Goal: Task Accomplishment & Management: Use online tool/utility

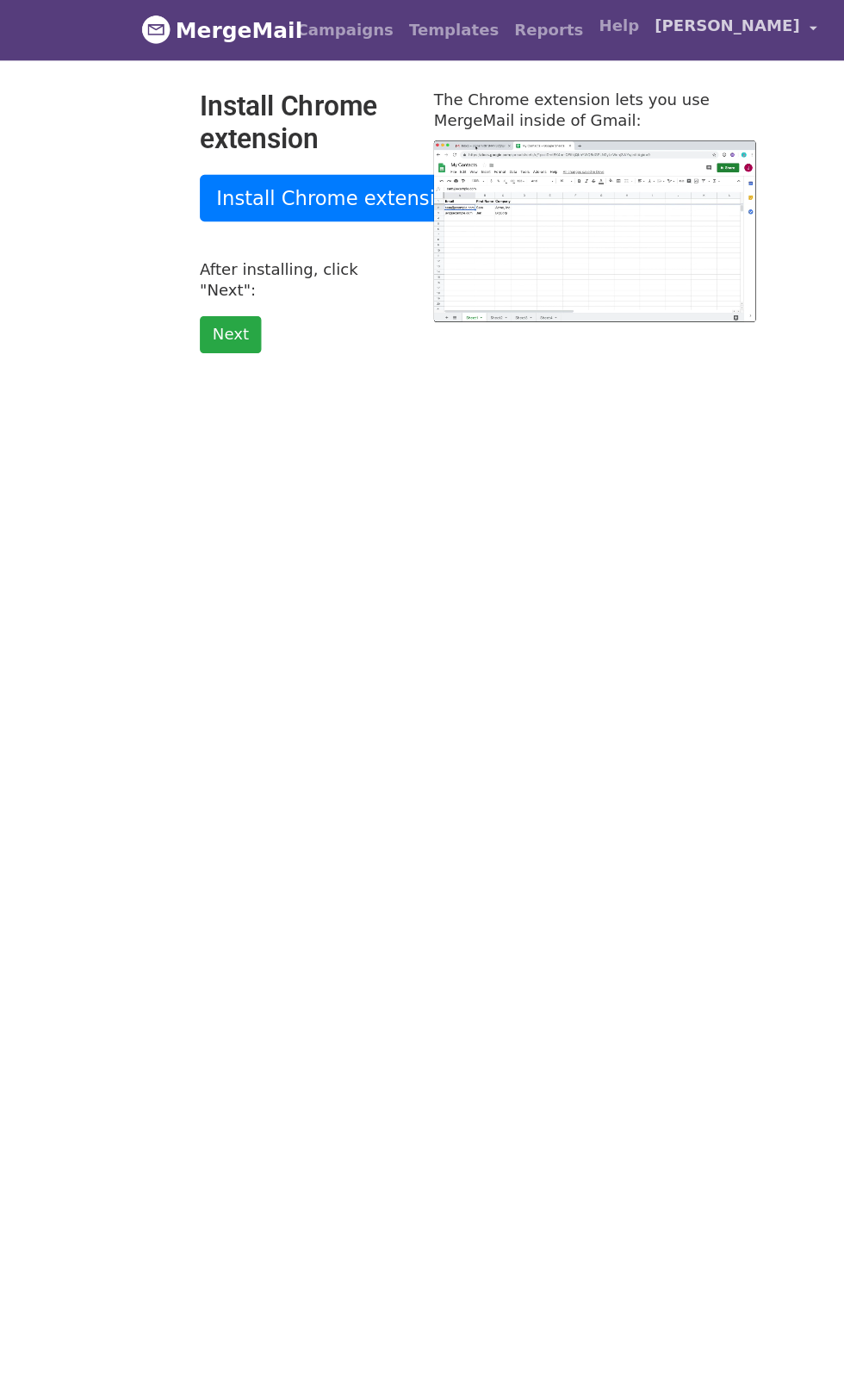
click at [676, 28] on span "[PERSON_NAME]" at bounding box center [643, 24] width 128 height 20
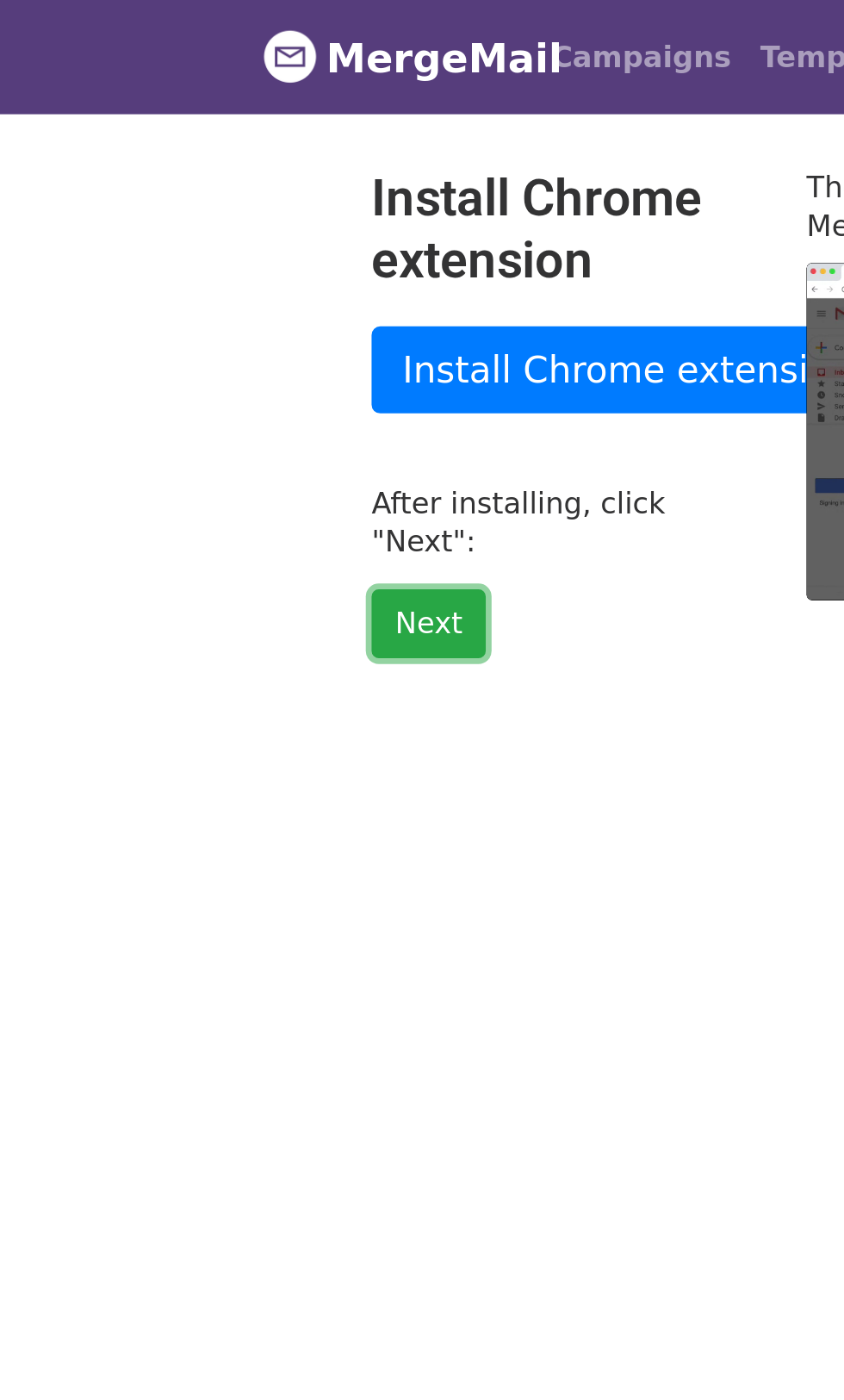
click at [211, 283] on link "Next" at bounding box center [203, 296] width 54 height 32
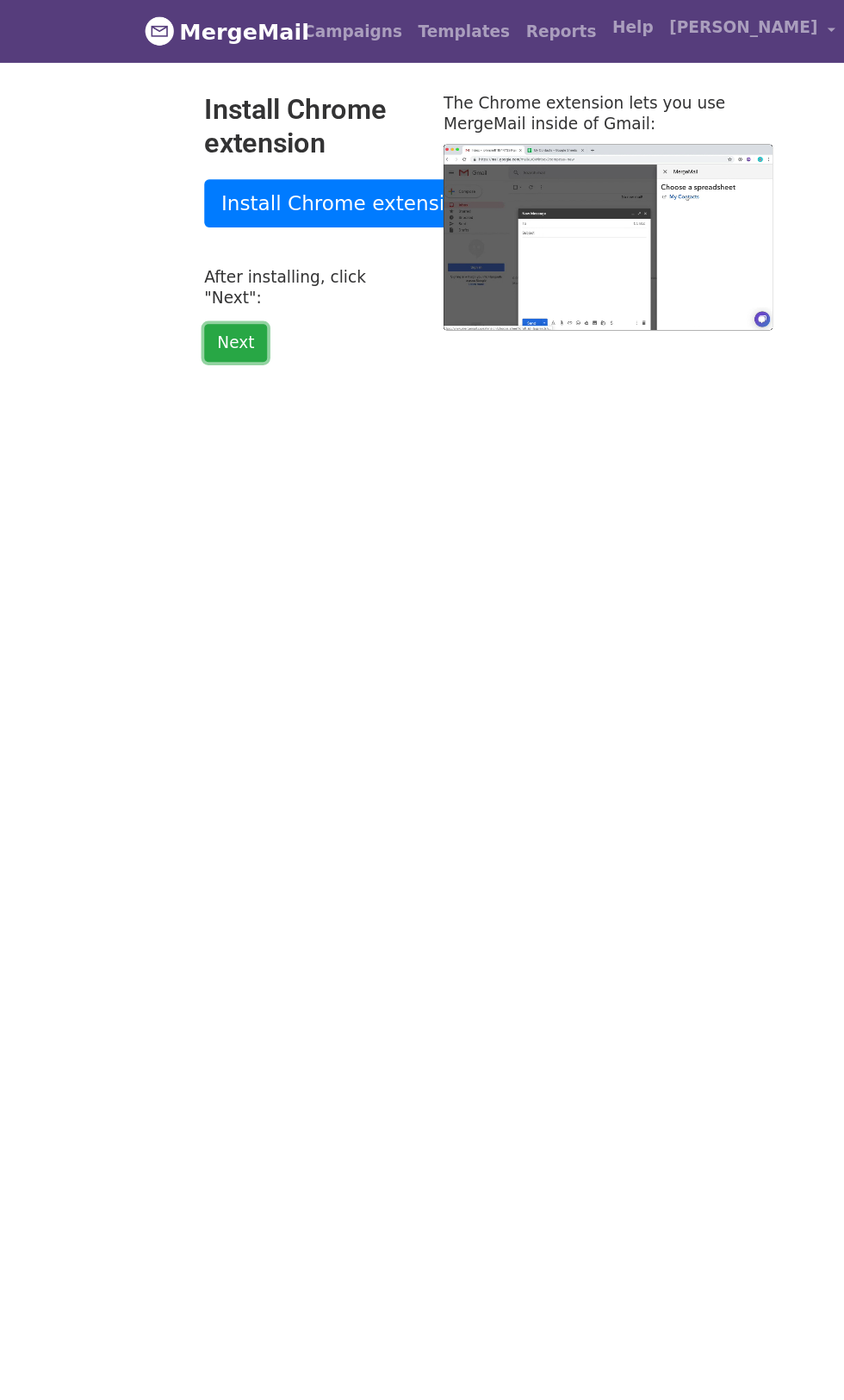
type input "15.8"
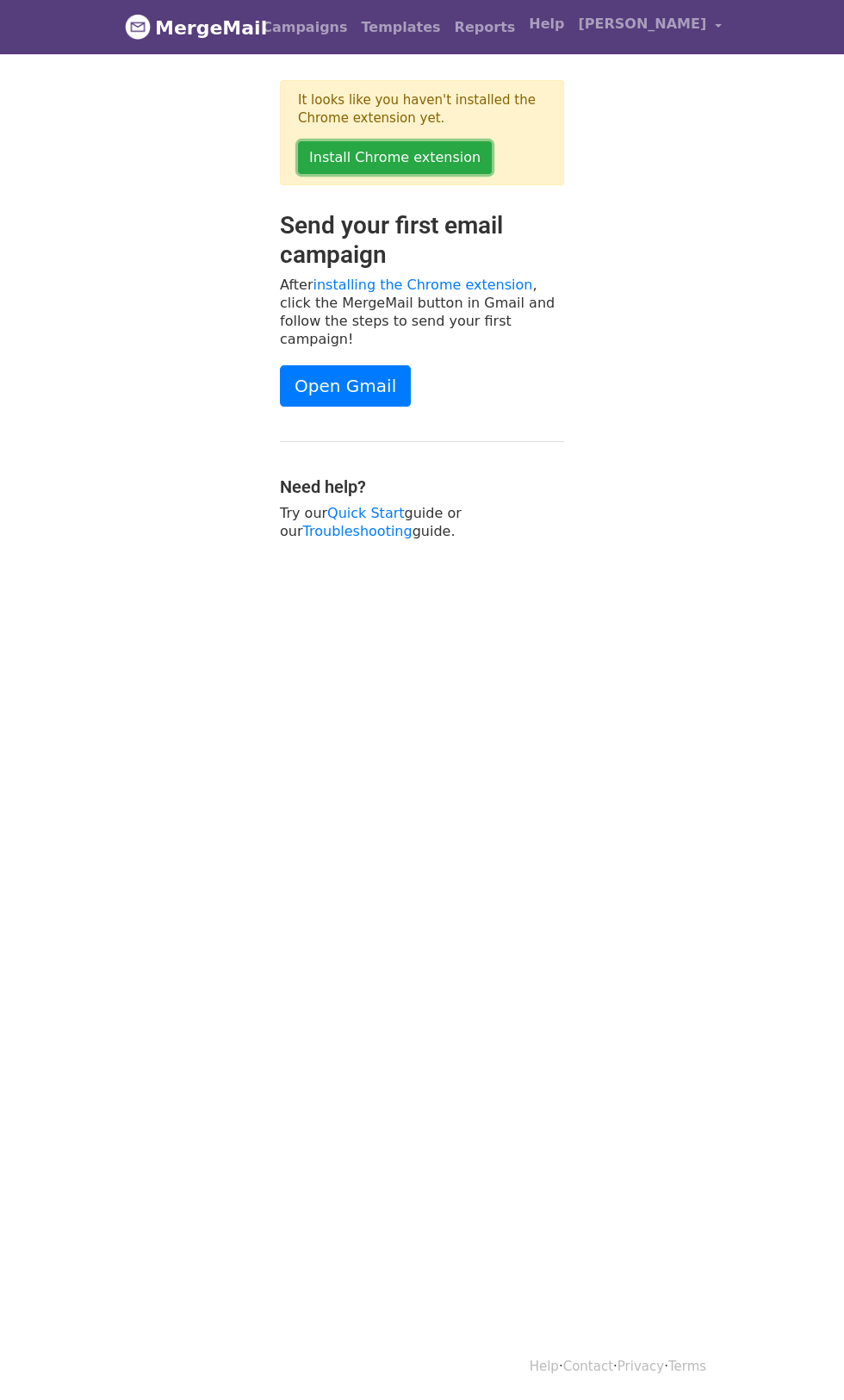
click at [342, 161] on link "Install Chrome extension" at bounding box center [395, 157] width 194 height 32
